Goal: Information Seeking & Learning: Learn about a topic

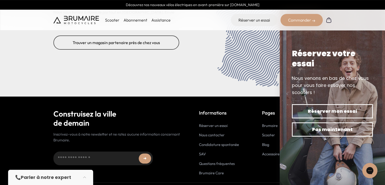
click at [264, 142] on link "Blog" at bounding box center [265, 144] width 7 height 5
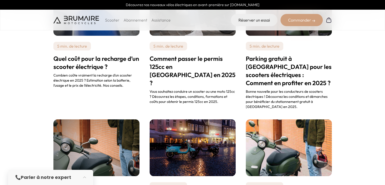
scroll to position [232, 0]
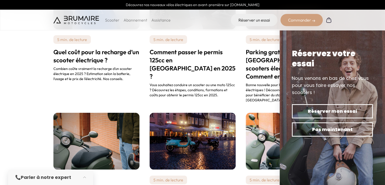
drag, startPoint x: 389, startPoint y: 29, endPoint x: 389, endPoint y: 74, distance: 44.3
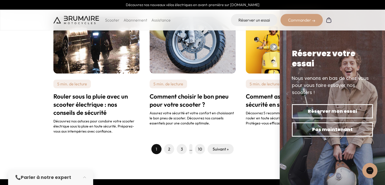
scroll to position [493, 0]
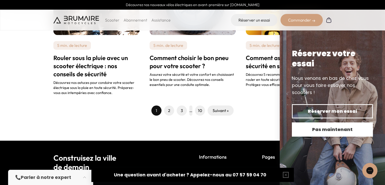
click at [352, 128] on span "Pas maintenant" at bounding box center [332, 129] width 63 height 7
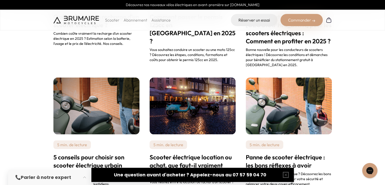
scroll to position [338, 0]
